Goal: Information Seeking & Learning: Learn about a topic

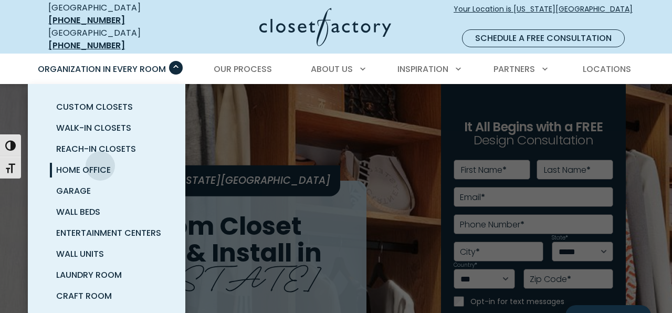
click at [100, 164] on span "Home Office" at bounding box center [83, 170] width 55 height 12
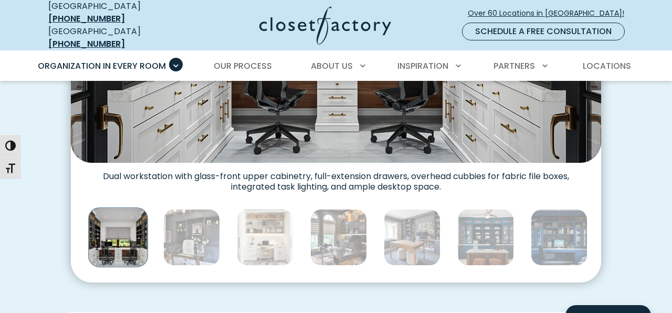
scroll to position [523, 0]
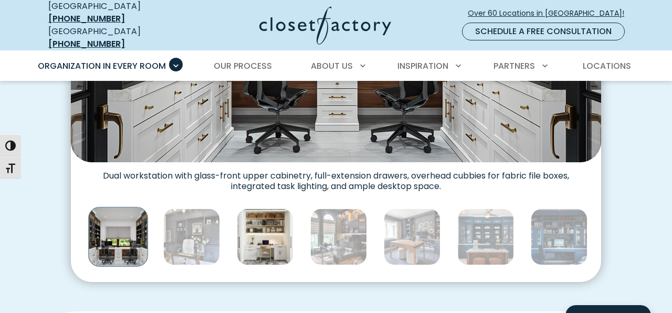
click at [271, 226] on img "Thumbnail Gallery" at bounding box center [265, 237] width 57 height 57
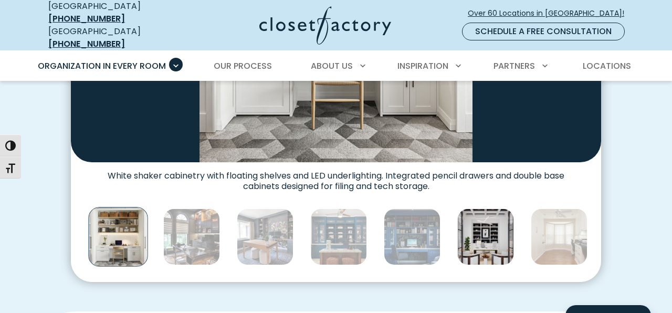
click at [478, 228] on img "Thumbnail Gallery" at bounding box center [486, 237] width 57 height 57
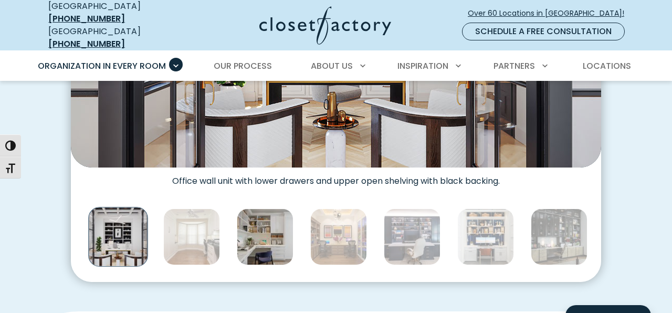
click at [277, 246] on img "Thumbnail Gallery" at bounding box center [265, 237] width 57 height 57
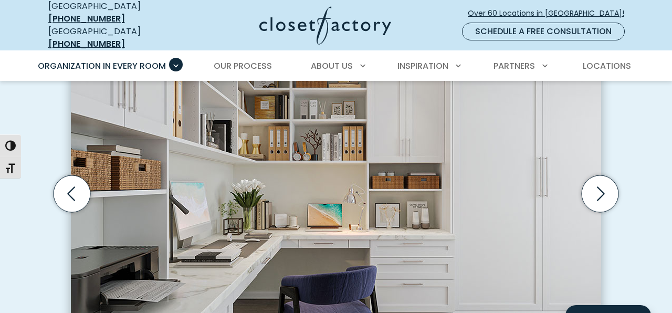
scroll to position [345, 0]
